Goal: Task Accomplishment & Management: Manage account settings

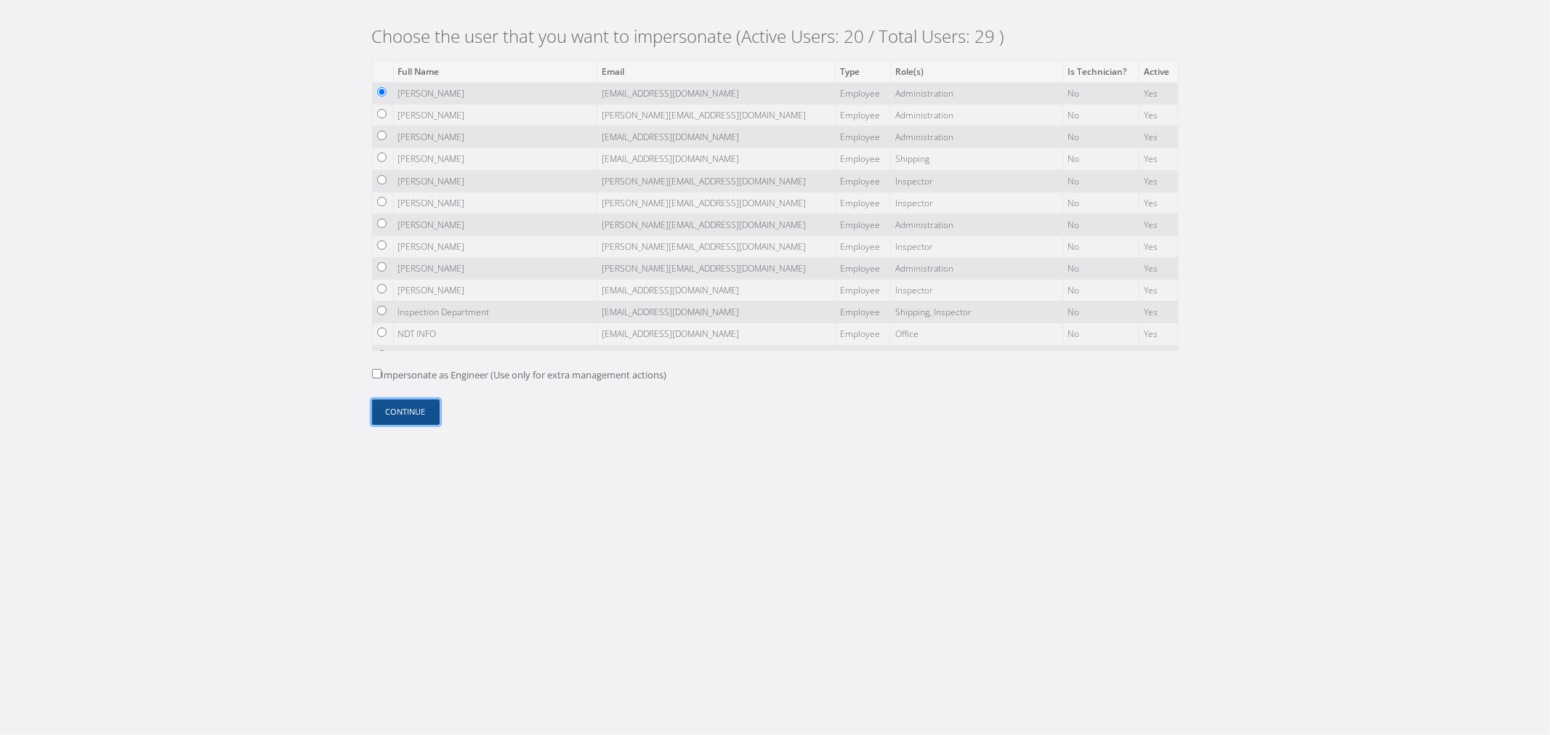
click at [411, 407] on button "Continue" at bounding box center [406, 412] width 68 height 25
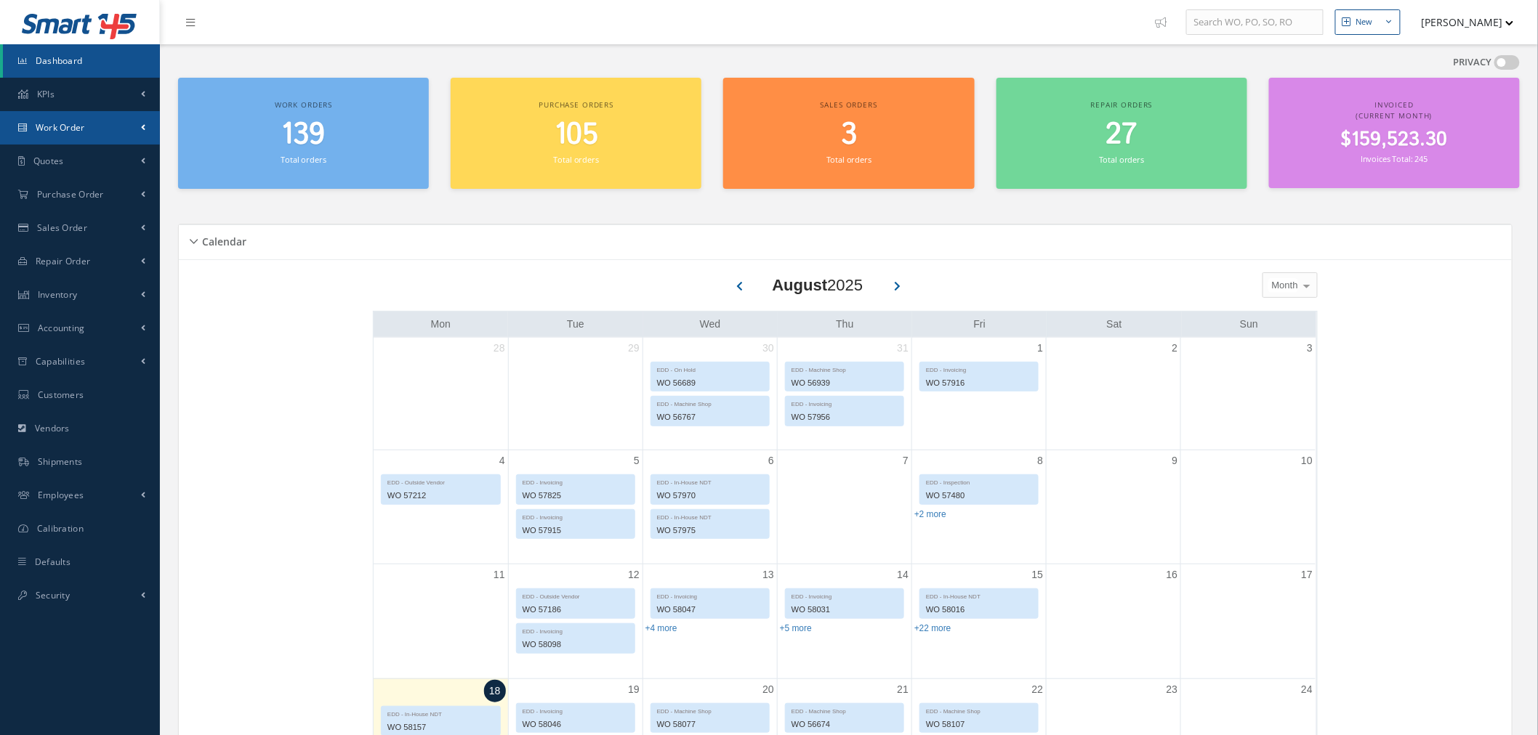
click at [124, 128] on link "Work Order" at bounding box center [80, 127] width 160 height 33
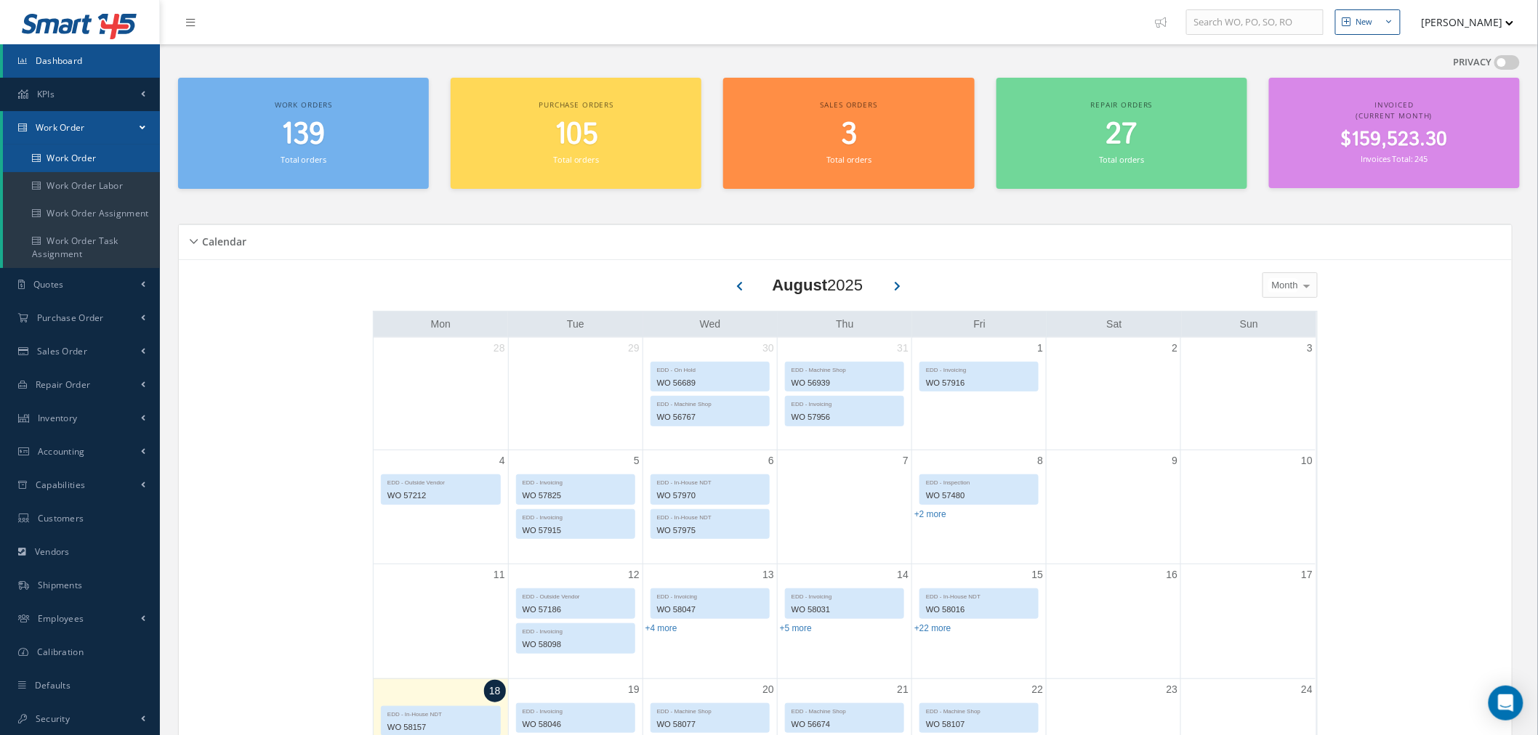
click at [112, 156] on link "Work Order" at bounding box center [81, 159] width 157 height 28
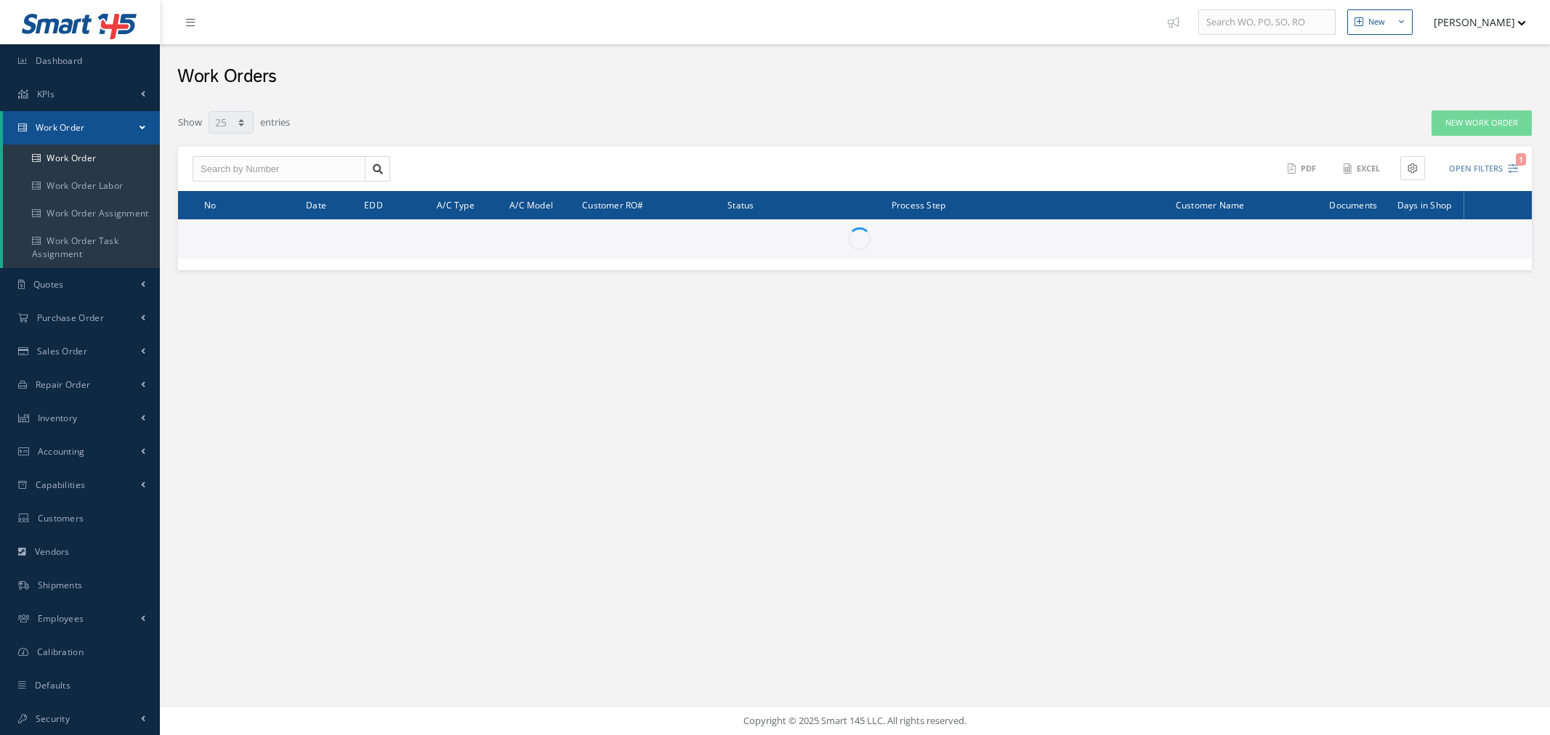
select select "25"
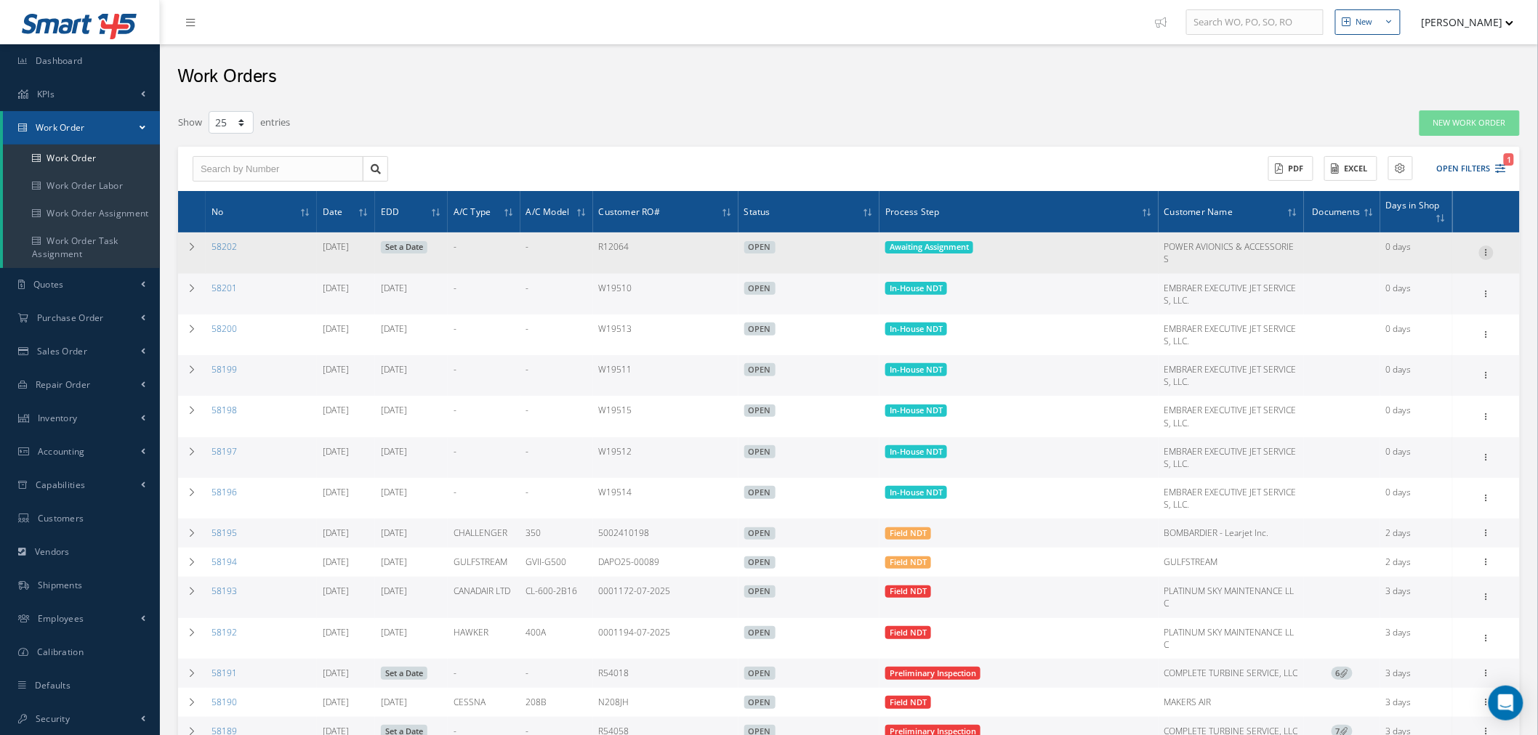
click at [1484, 250] on icon at bounding box center [1486, 252] width 15 height 12
click at [1417, 263] on link "Edit" at bounding box center [1419, 262] width 115 height 19
